Goal: Book appointment/travel/reservation

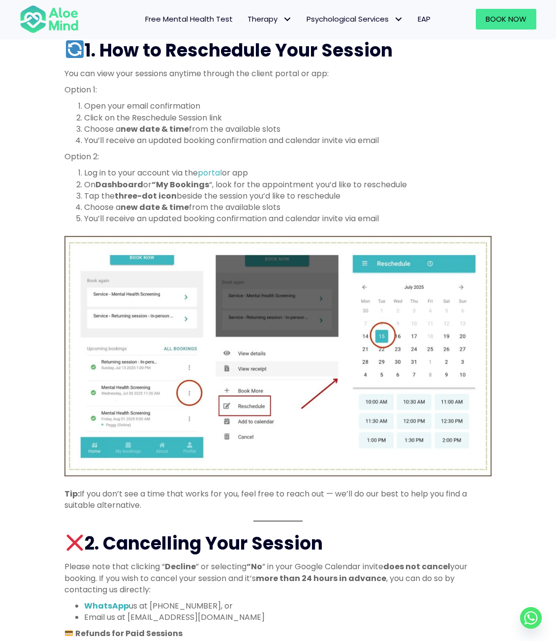
scroll to position [393, 0]
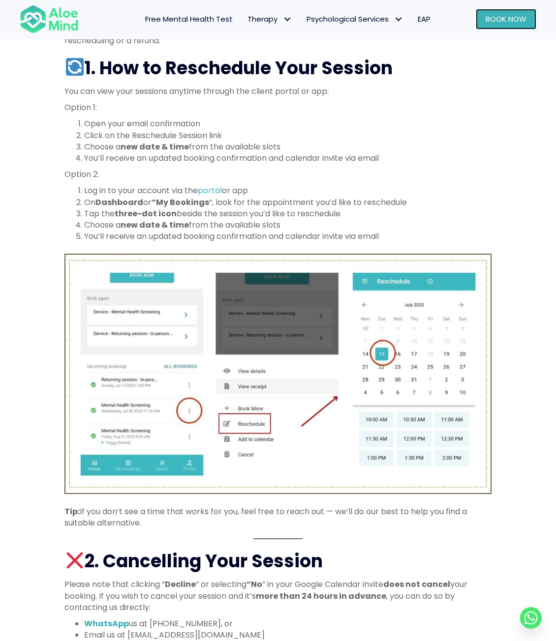
click at [504, 22] on span "Book Now" at bounding box center [505, 19] width 41 height 10
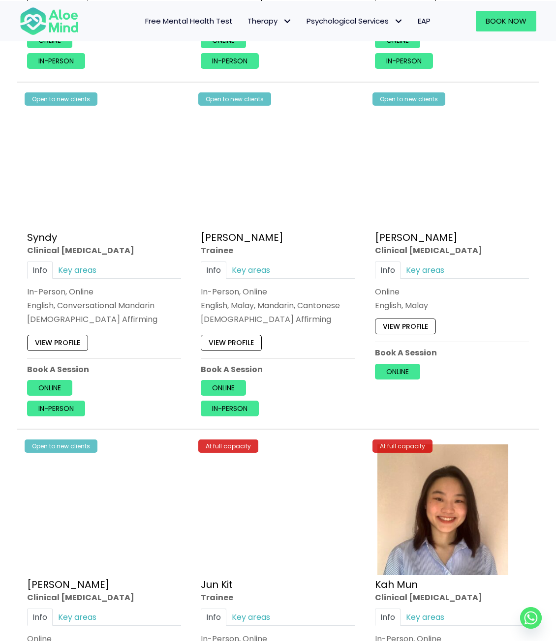
scroll to position [2901, 0]
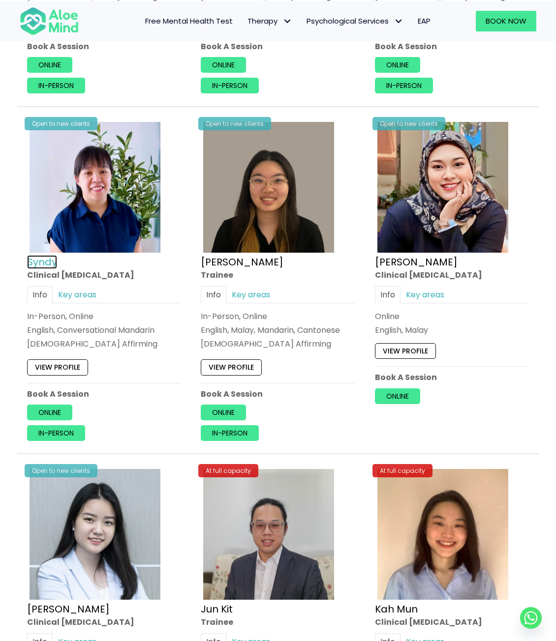
click at [50, 255] on link "Syndy" at bounding box center [42, 262] width 30 height 14
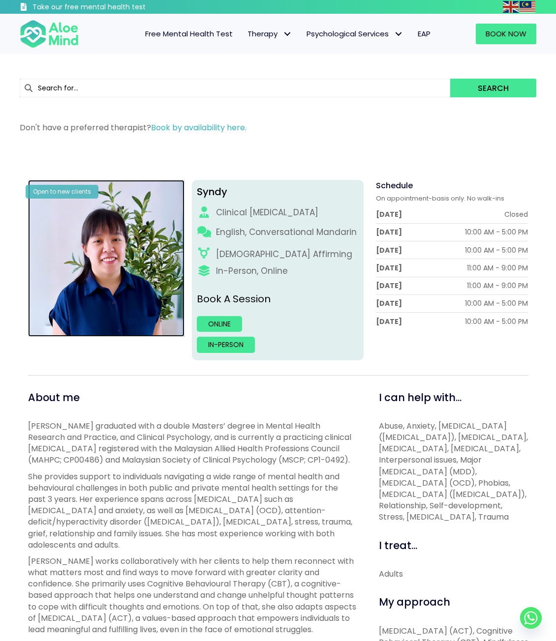
click at [117, 254] on img at bounding box center [106, 258] width 157 height 157
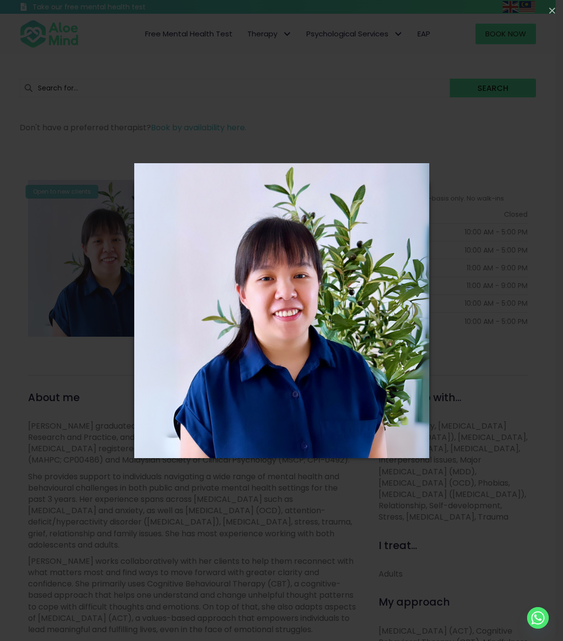
click at [486, 300] on div "Loading..." at bounding box center [281, 320] width 563 height 641
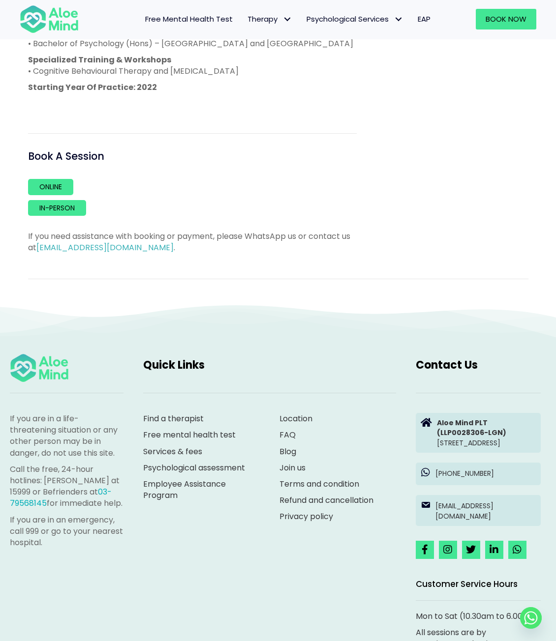
scroll to position [848, 0]
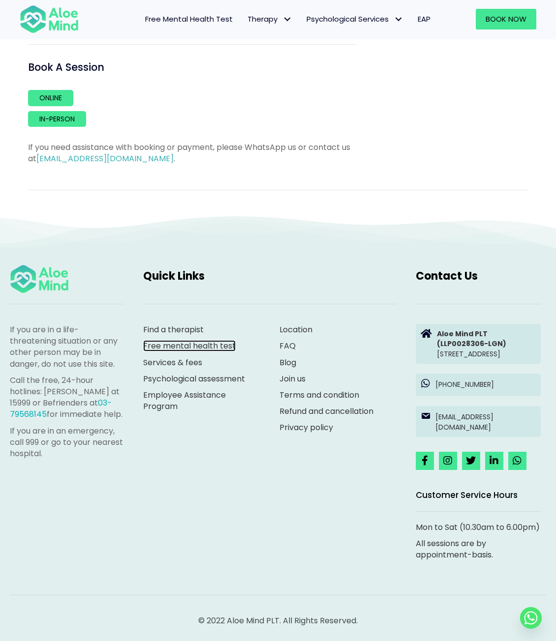
click at [189, 340] on link "Free mental health test" at bounding box center [189, 345] width 92 height 11
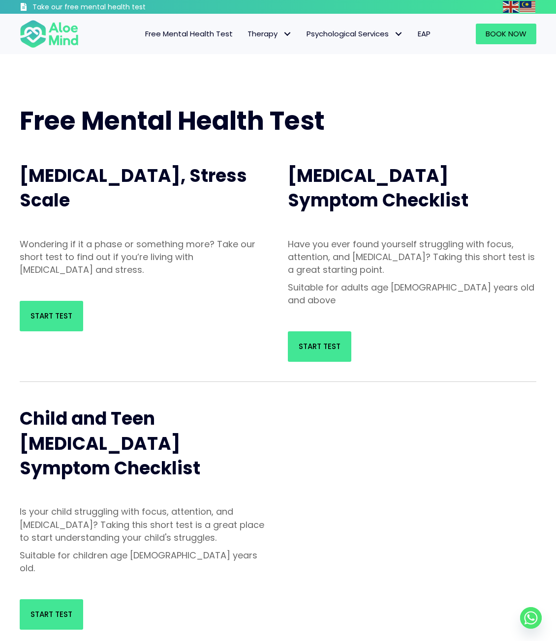
click at [430, 31] on span "EAP" at bounding box center [423, 34] width 13 height 10
